Goal: Transaction & Acquisition: Download file/media

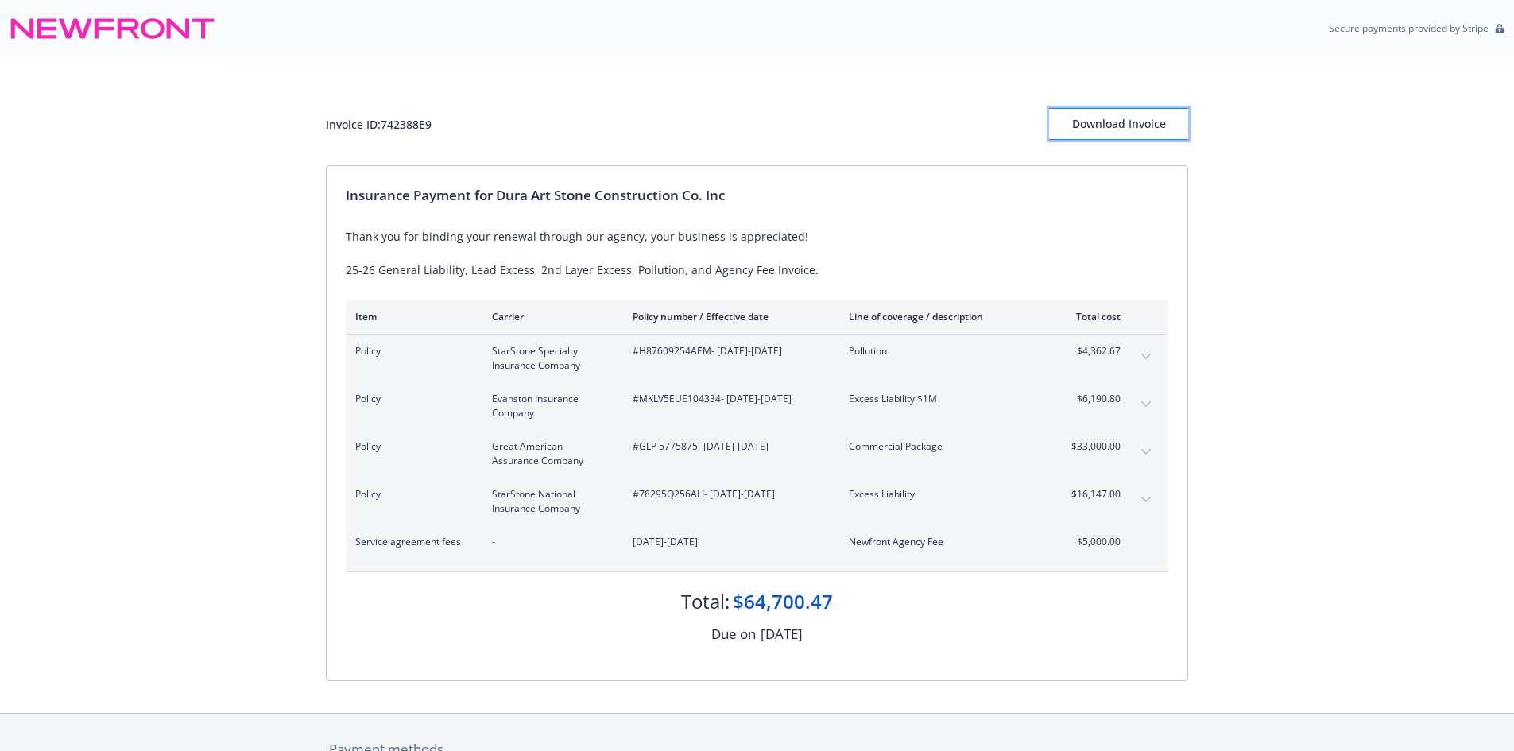
click at [1104, 128] on div "Download Invoice" at bounding box center [1118, 124] width 139 height 30
